Goal: Task Accomplishment & Management: Use online tool/utility

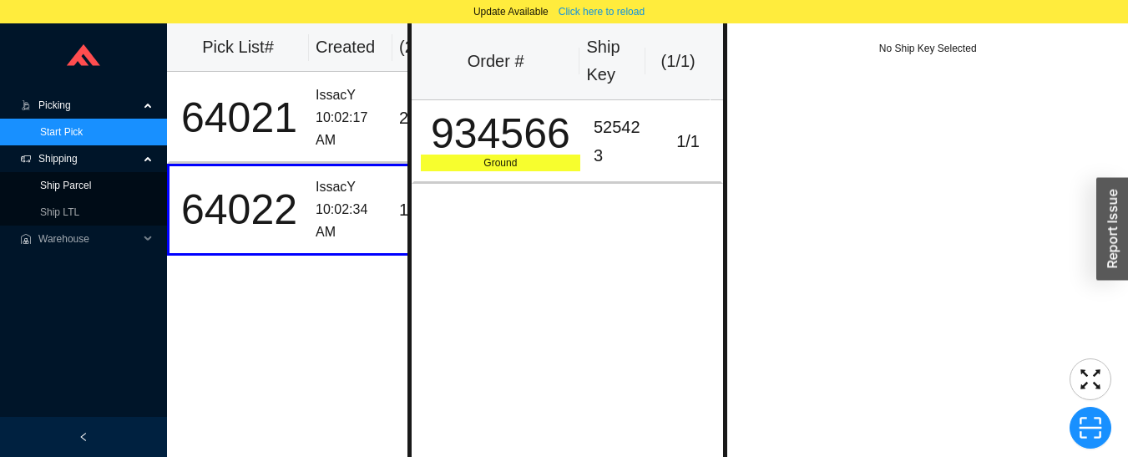
click at [42, 189] on link "Ship Parcel" at bounding box center [65, 185] width 51 height 12
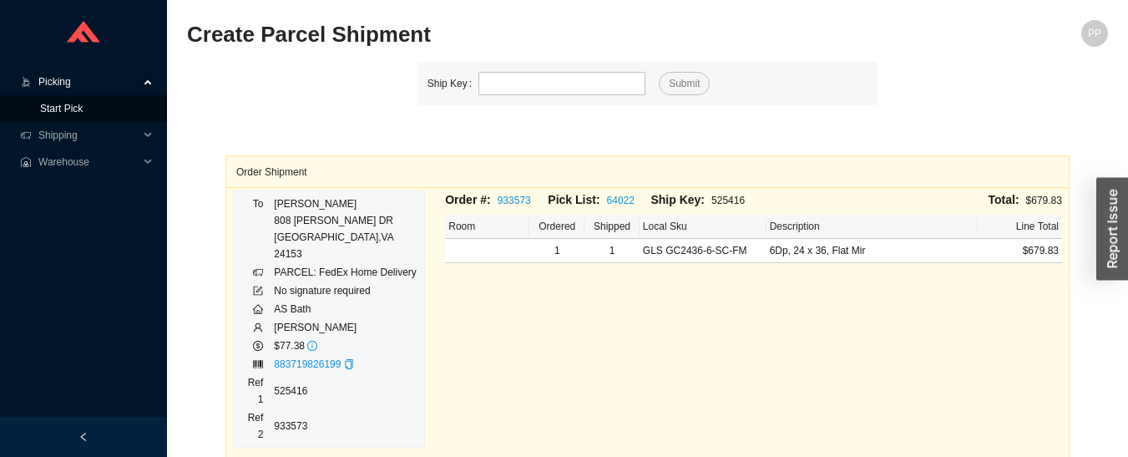
click at [46, 105] on link "Start Pick" at bounding box center [61, 109] width 43 height 12
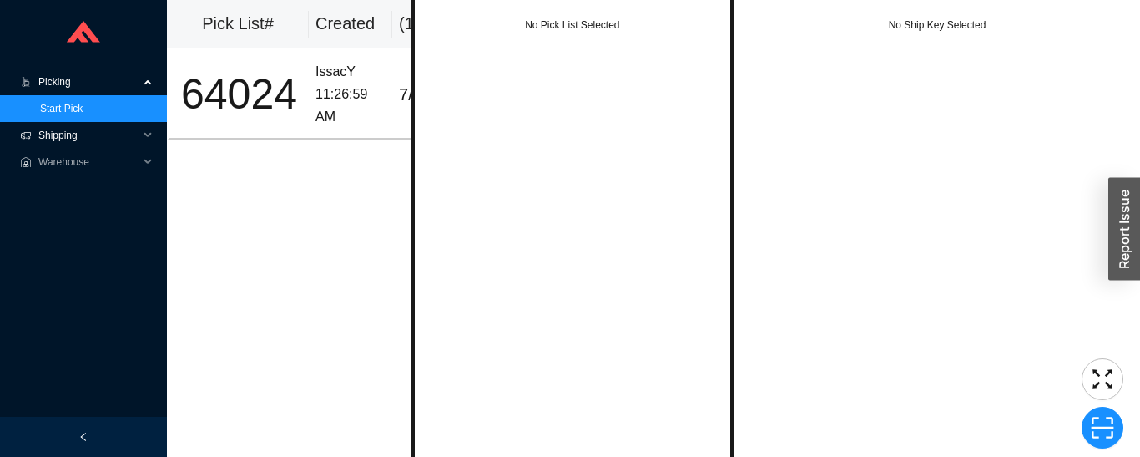
click at [56, 133] on span "Shipping" at bounding box center [88, 135] width 100 height 27
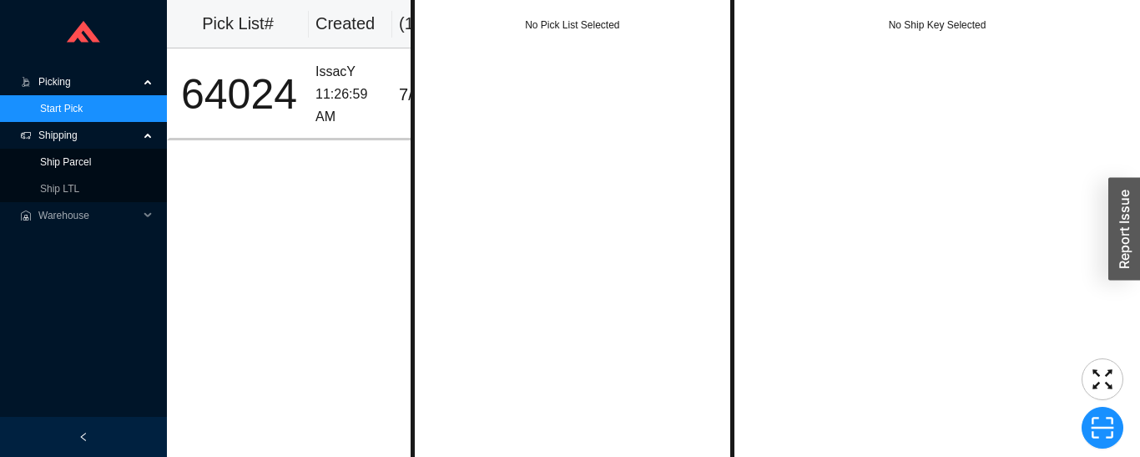
click at [57, 166] on link "Ship Parcel" at bounding box center [65, 162] width 51 height 12
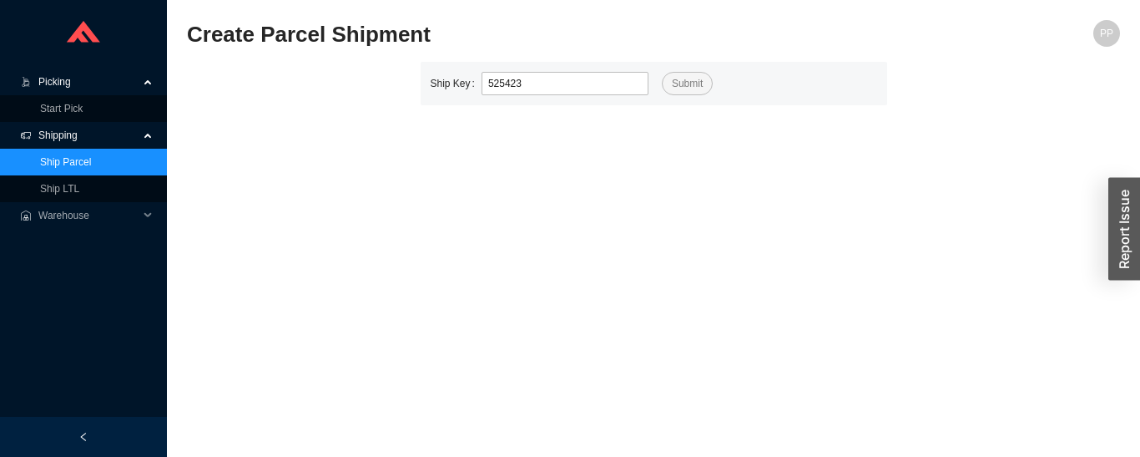
type input "525423"
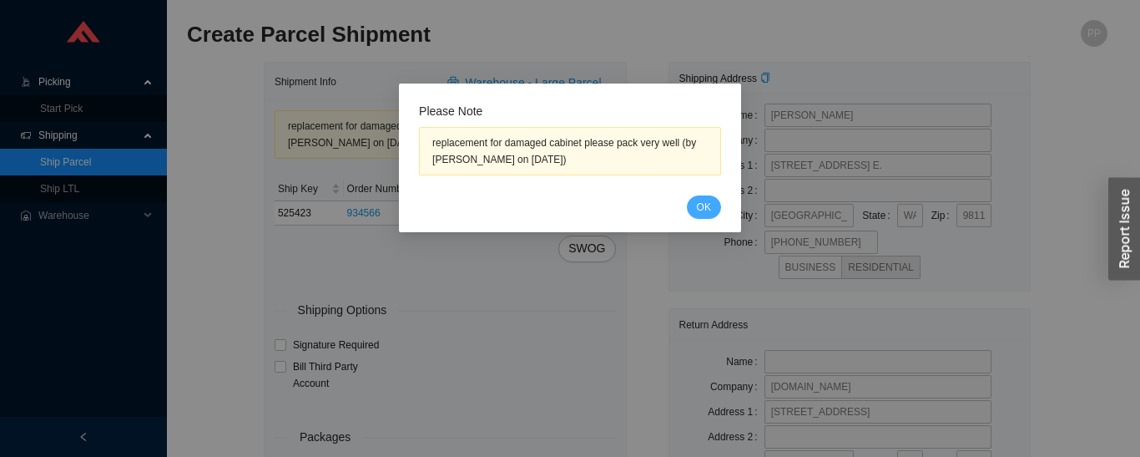
click at [703, 211] on span "OK" at bounding box center [704, 207] width 14 height 17
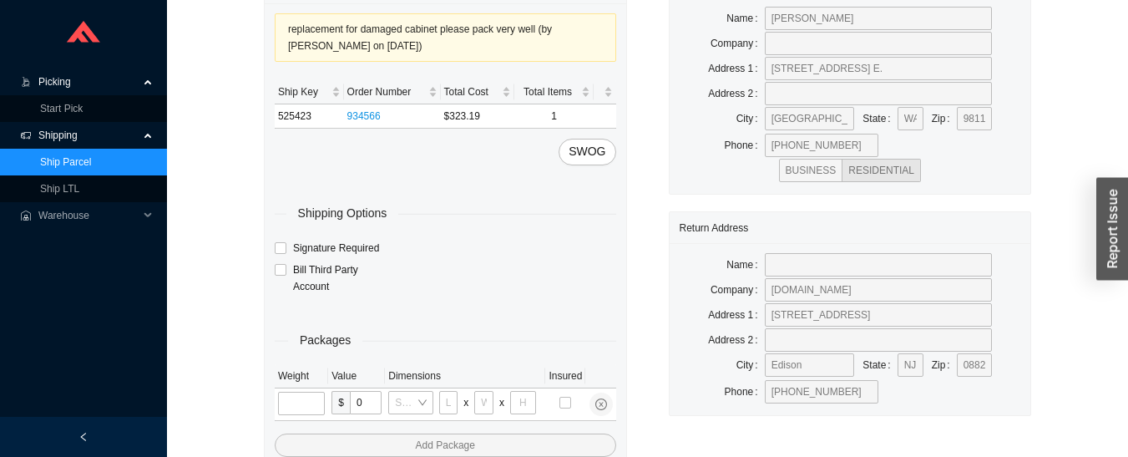
scroll to position [96, 0]
click at [305, 400] on input "tel" at bounding box center [301, 403] width 47 height 23
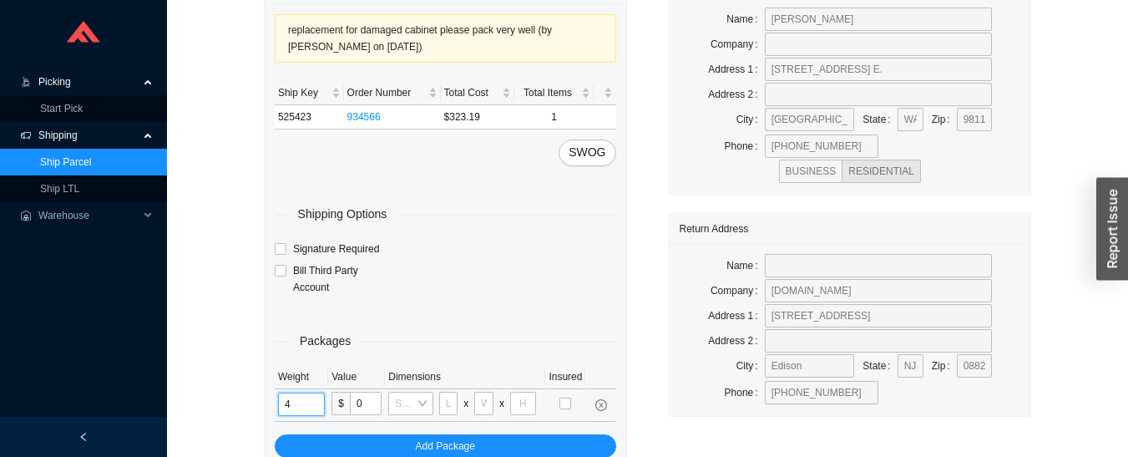
type input "45"
type input "43"
type input "33"
type input "13"
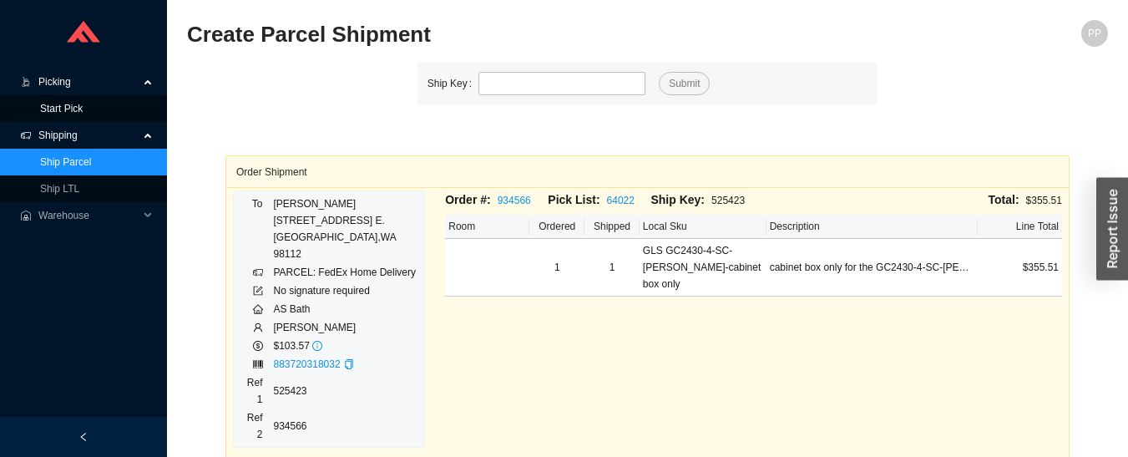
click at [52, 112] on link "Start Pick" at bounding box center [61, 109] width 43 height 12
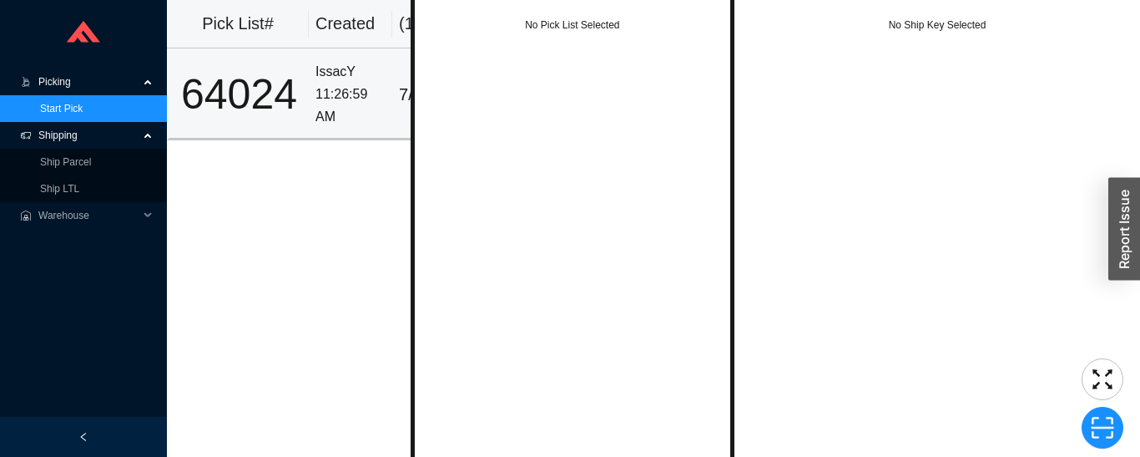
click at [234, 106] on div "64024" at bounding box center [239, 94] width 126 height 42
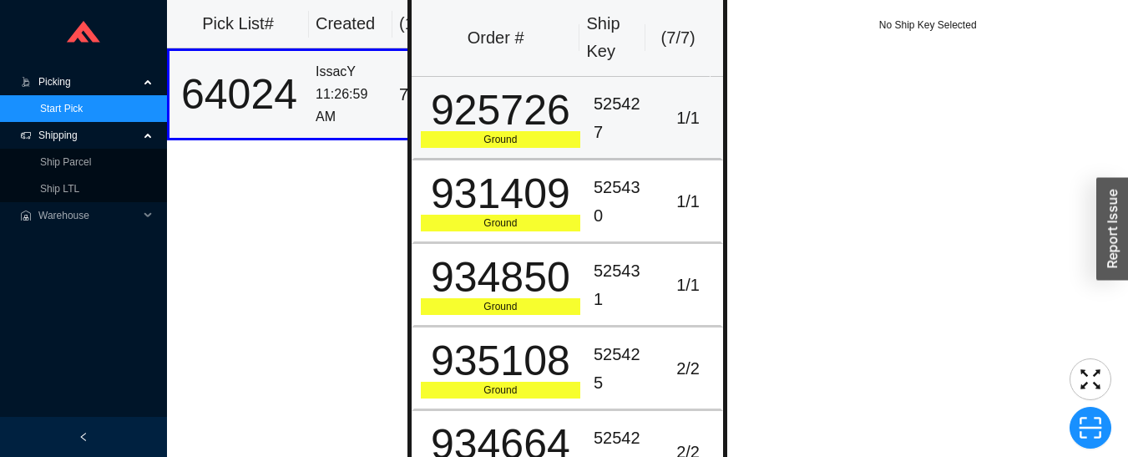
click at [485, 112] on div "925726" at bounding box center [500, 110] width 159 height 42
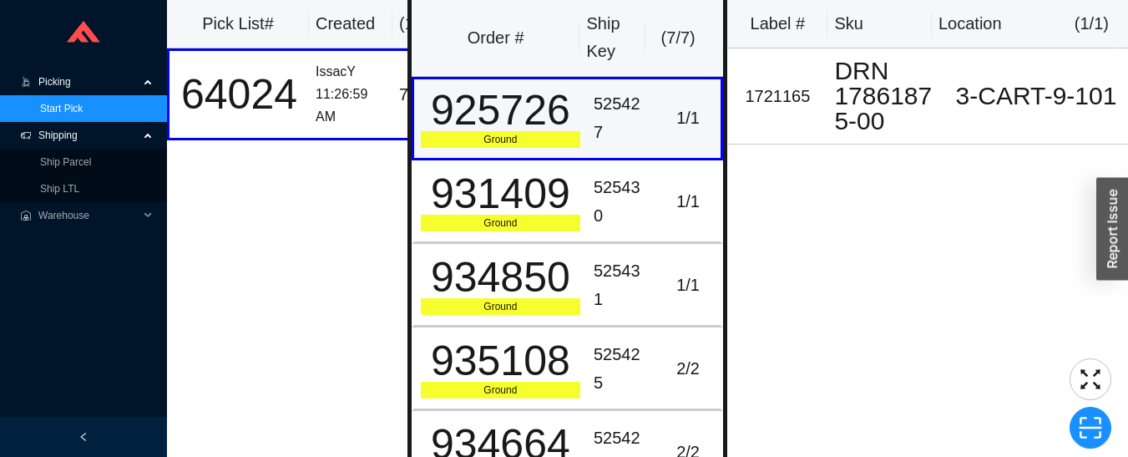
click at [523, 212] on div "931409" at bounding box center [500, 194] width 159 height 42
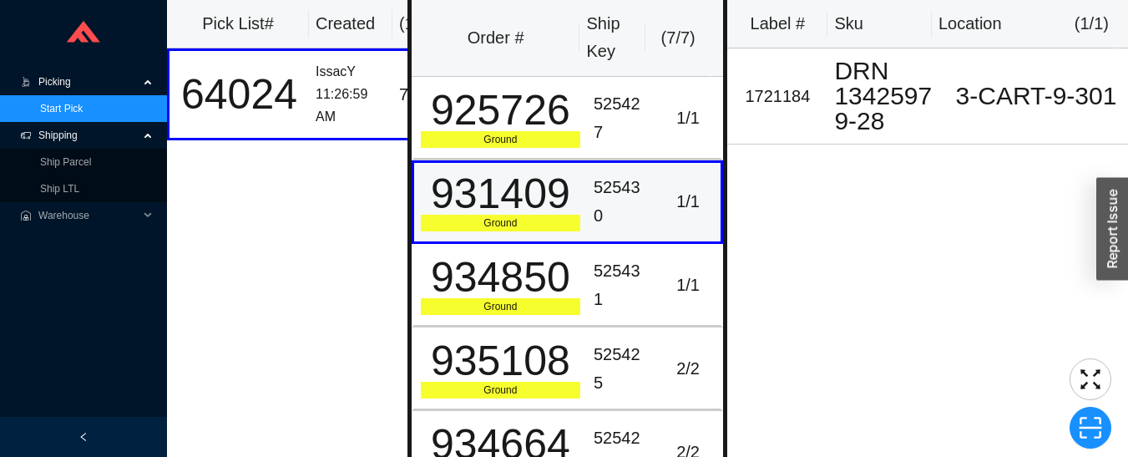
click at [527, 213] on div "931409" at bounding box center [500, 194] width 159 height 42
click at [540, 275] on div "934850" at bounding box center [500, 277] width 159 height 42
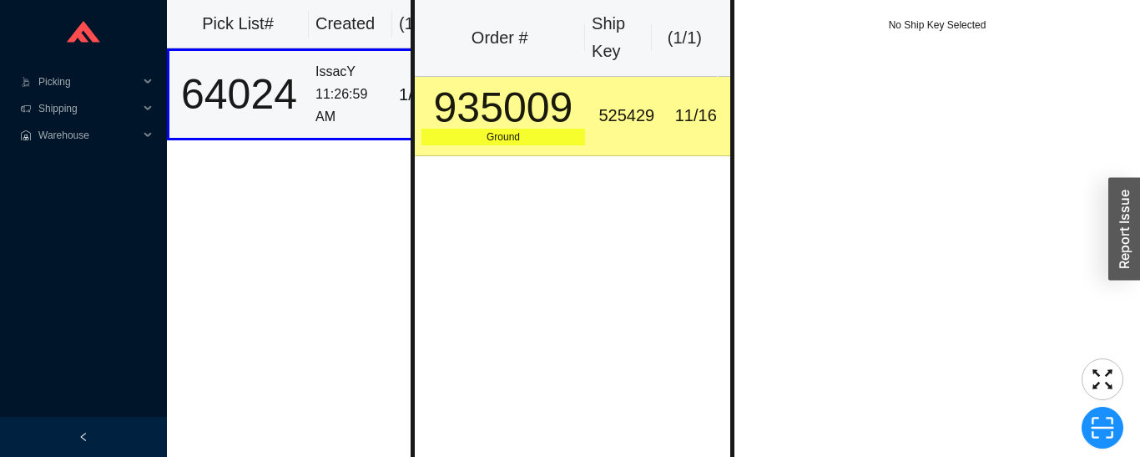
click at [633, 121] on div "525429" at bounding box center [626, 116] width 56 height 28
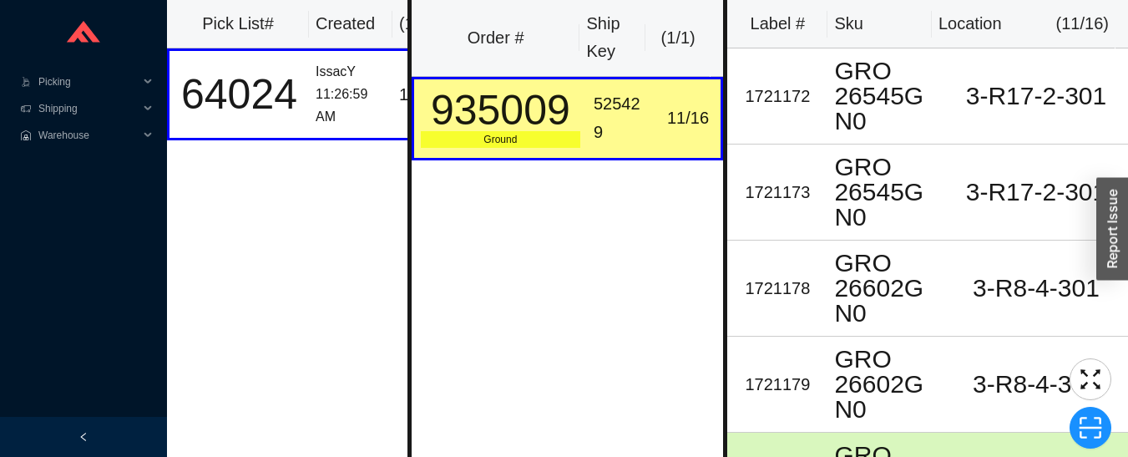
click at [302, 101] on td "64024" at bounding box center [238, 94] width 142 height 92
